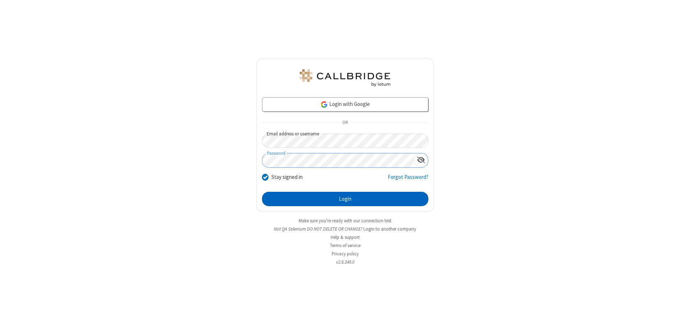
click at [345, 199] on button "Login" at bounding box center [345, 199] width 166 height 14
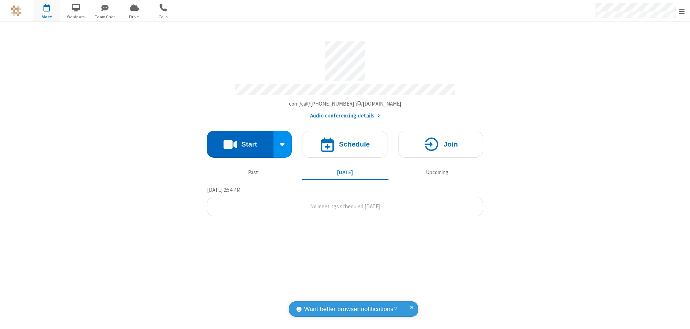
click at [240, 141] on button "Start" at bounding box center [240, 144] width 67 height 27
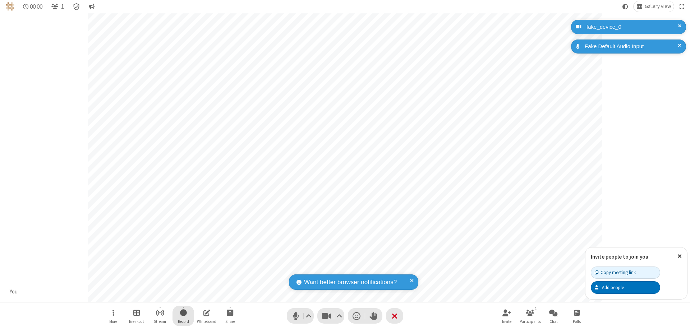
click at [183, 316] on span "Start recording" at bounding box center [183, 312] width 7 height 9
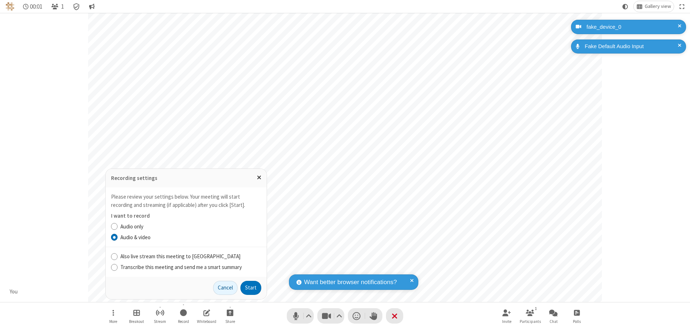
click at [251, 288] on button "Start" at bounding box center [251, 288] width 21 height 14
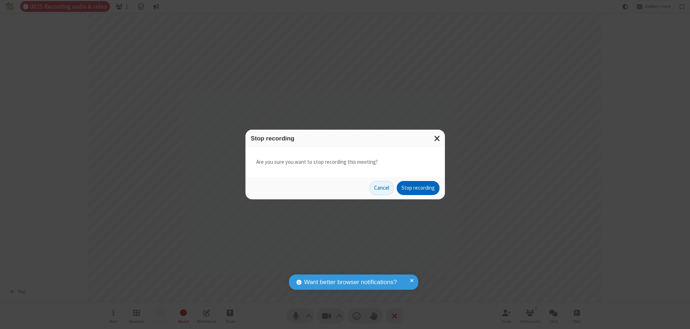
click at [418, 188] on button "Stop recording" at bounding box center [418, 188] width 43 height 14
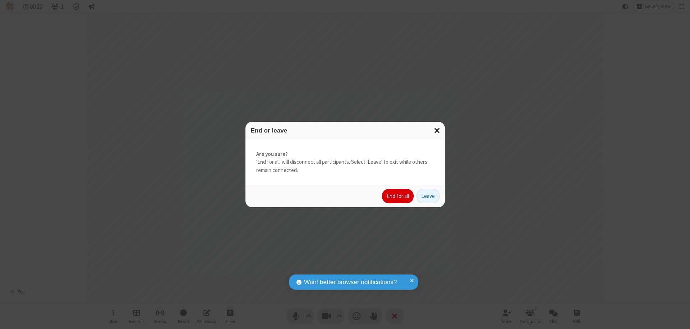
click at [398, 196] on button "End for all" at bounding box center [398, 196] width 32 height 14
